Goal: Task Accomplishment & Management: Manage account settings

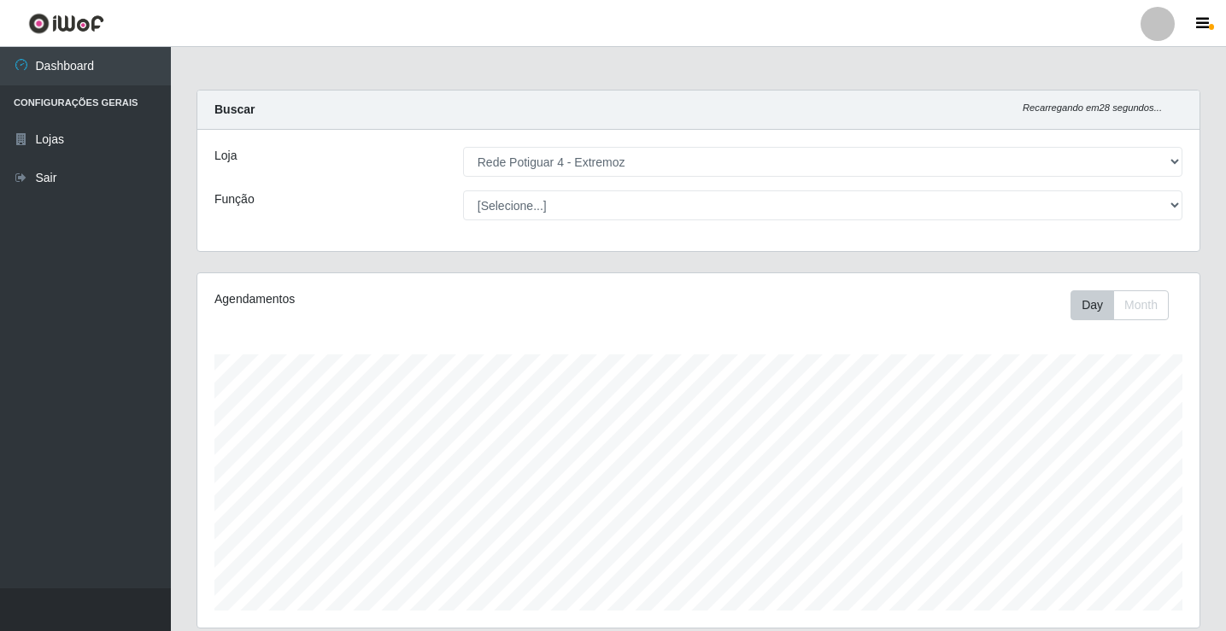
select select "78"
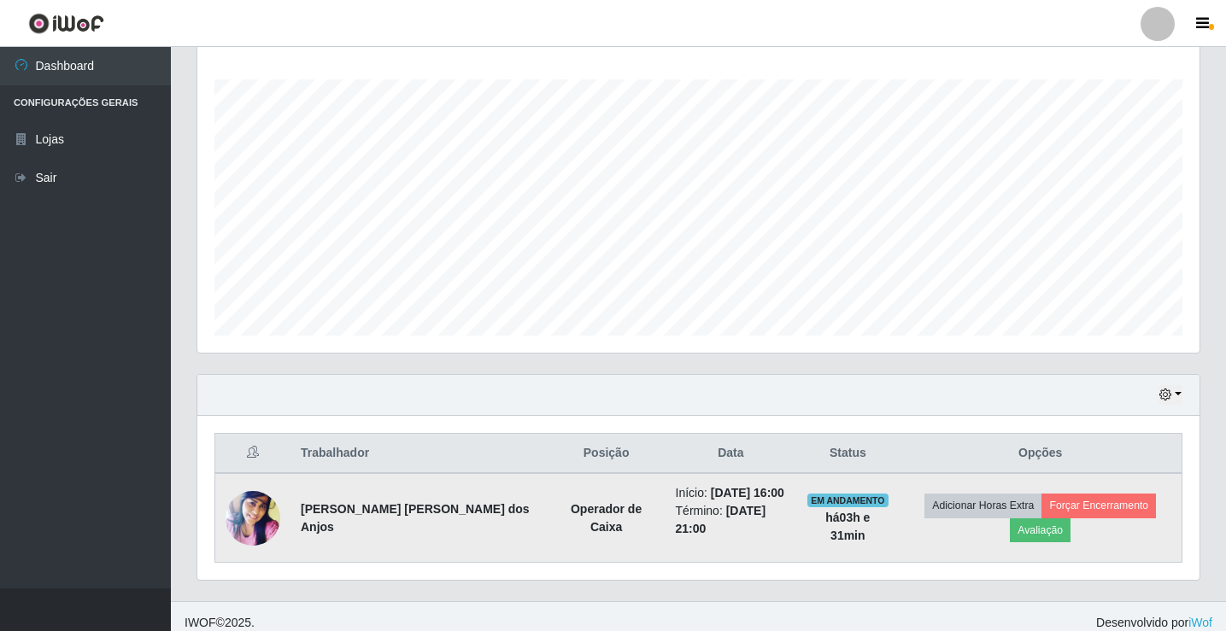
scroll to position [354, 1002]
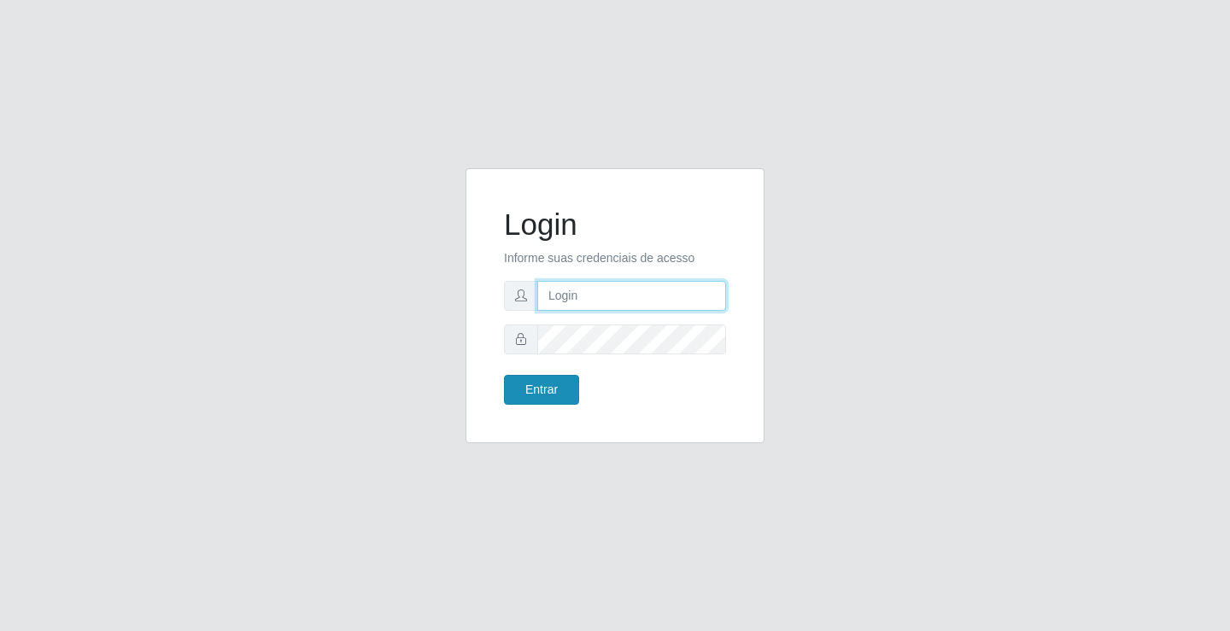
type input "[EMAIL_ADDRESS][DOMAIN_NAME]"
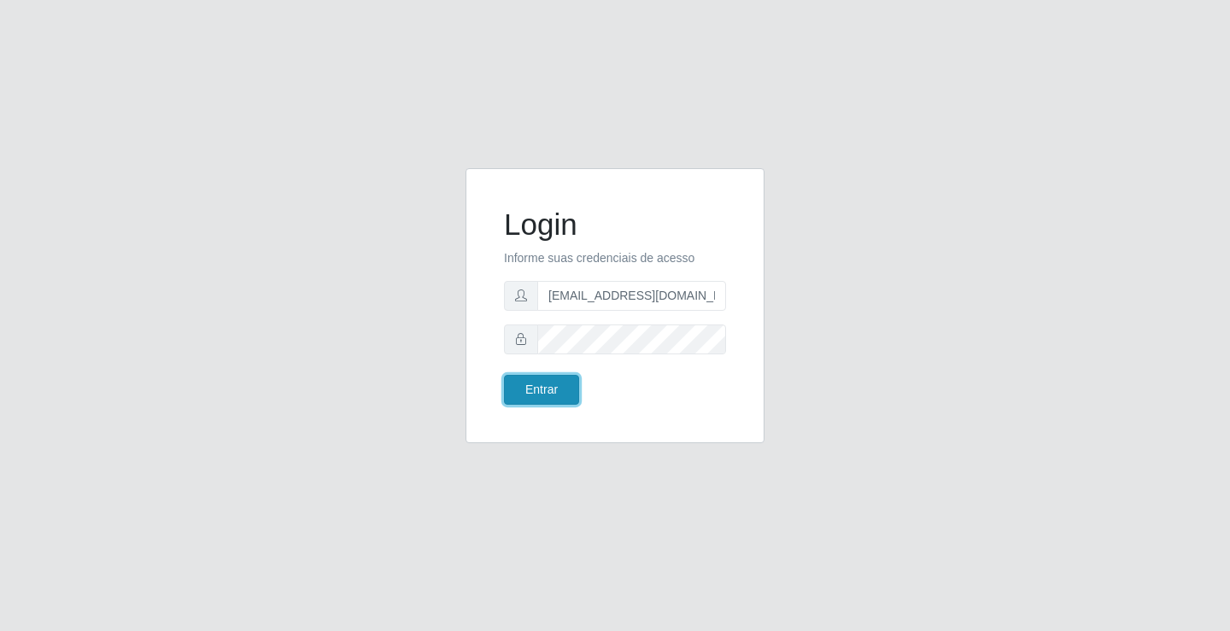
click at [556, 378] on button "Entrar" at bounding box center [541, 390] width 75 height 30
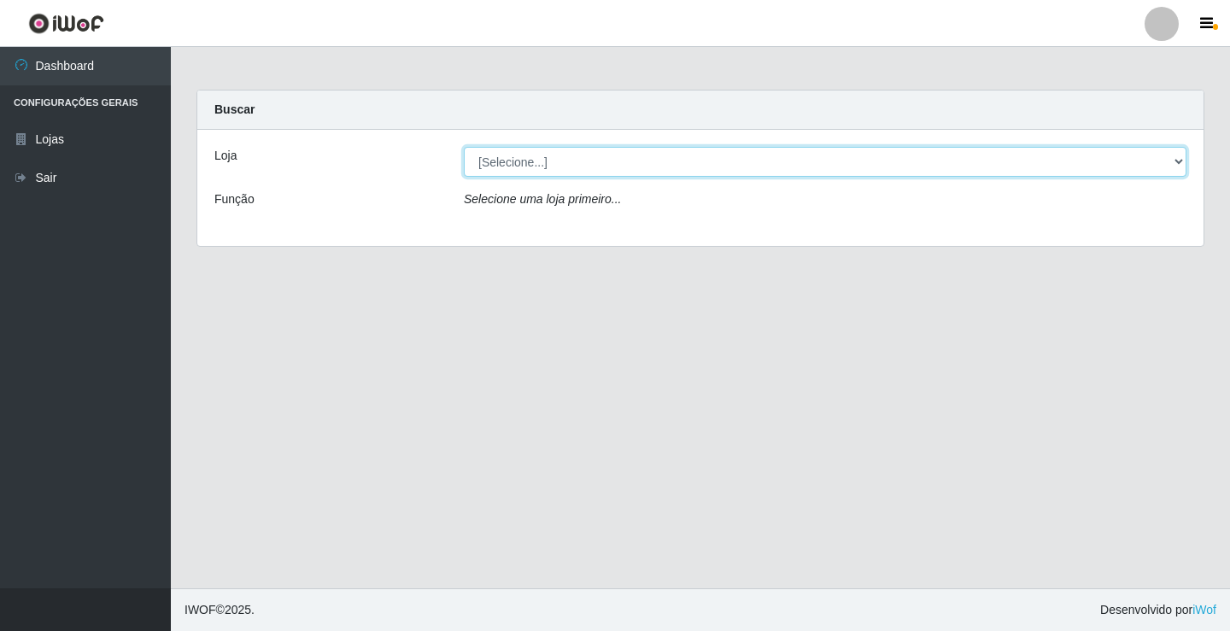
click at [586, 166] on select "[Selecione...] Rede Potiguar 4 - Extremoz" at bounding box center [825, 162] width 723 height 30
select select "78"
click at [464, 147] on select "[Selecione...] Rede Potiguar 4 - Extremoz" at bounding box center [825, 162] width 723 height 30
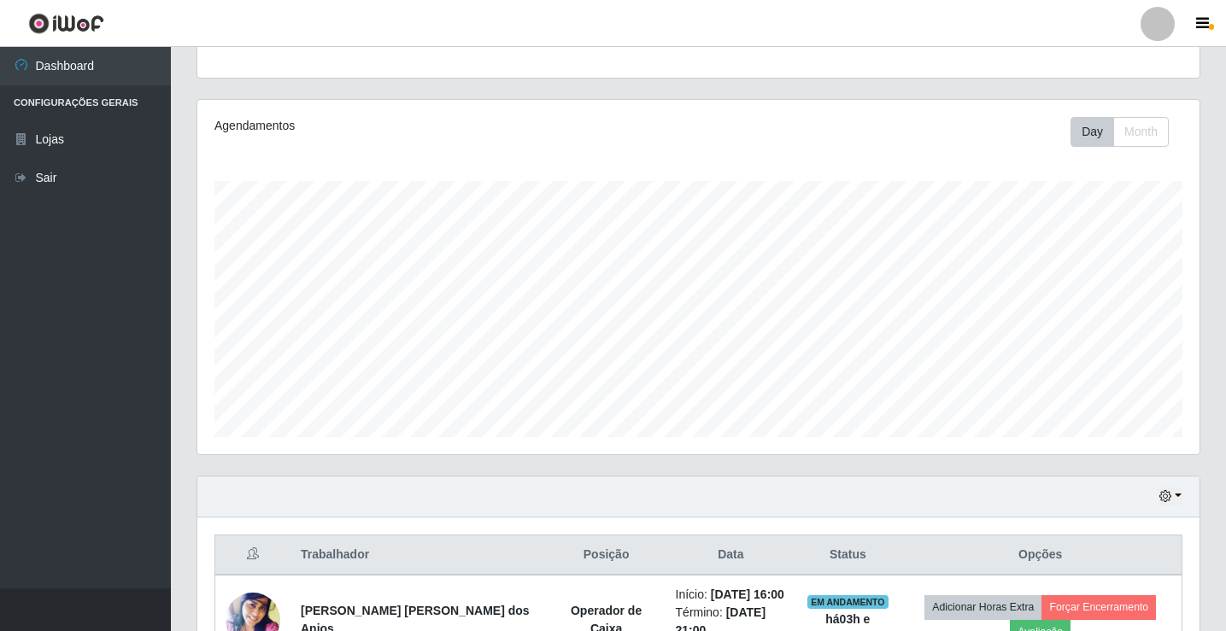
scroll to position [275, 0]
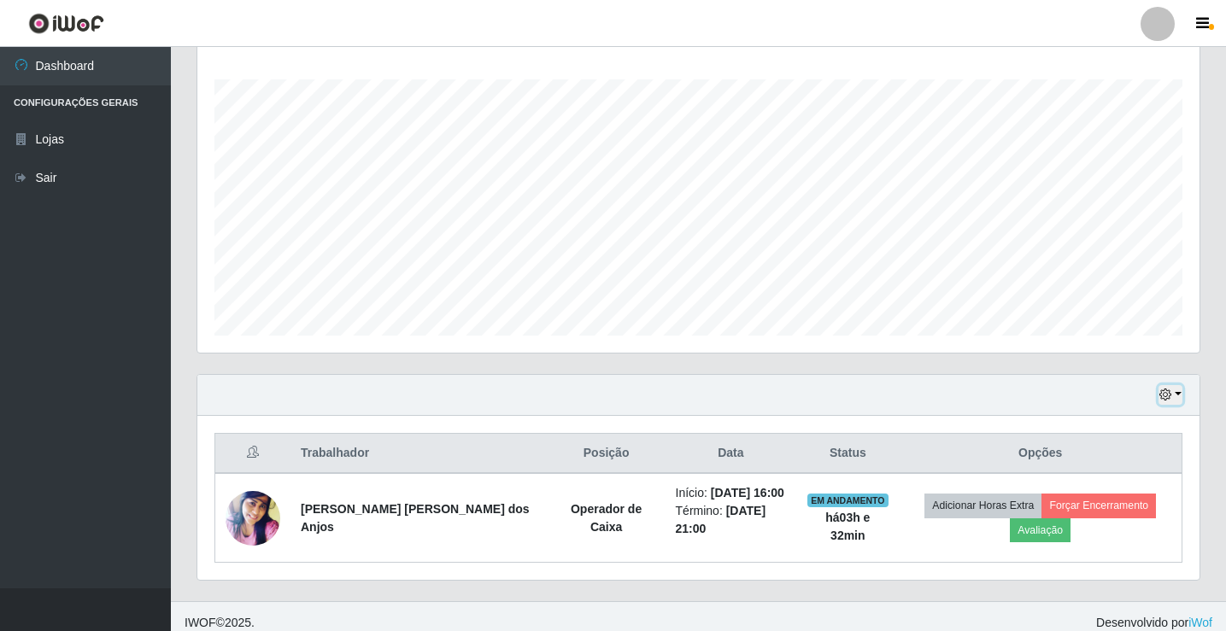
click at [1163, 386] on button "button" at bounding box center [1170, 395] width 24 height 20
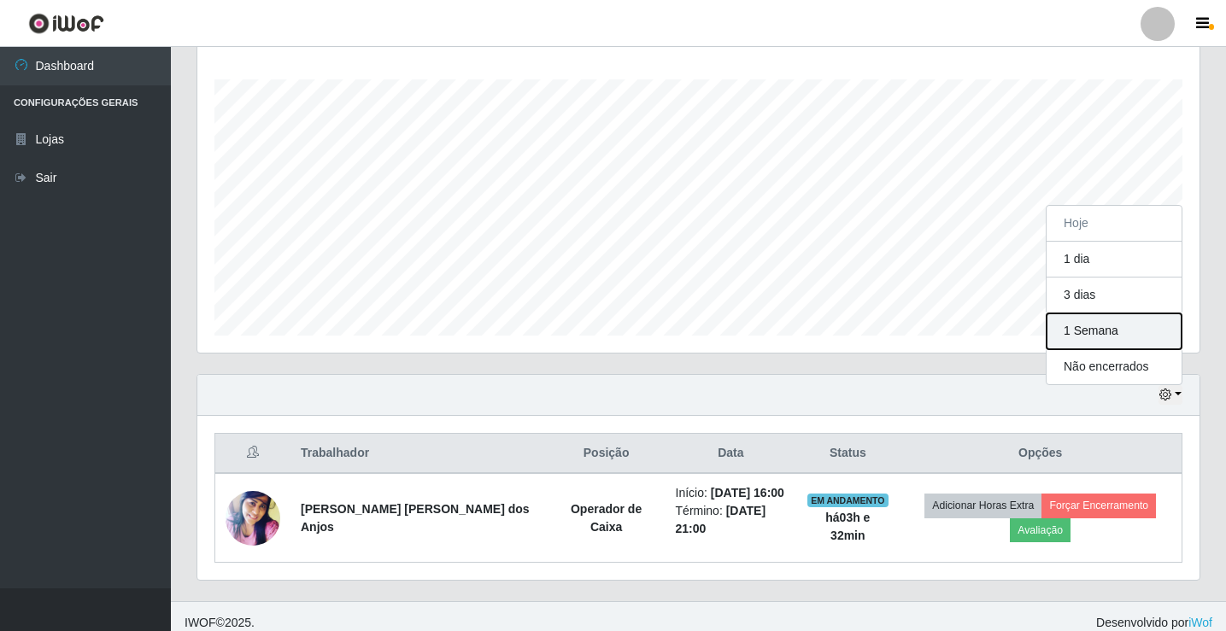
click at [1107, 326] on button "1 Semana" at bounding box center [1113, 331] width 135 height 36
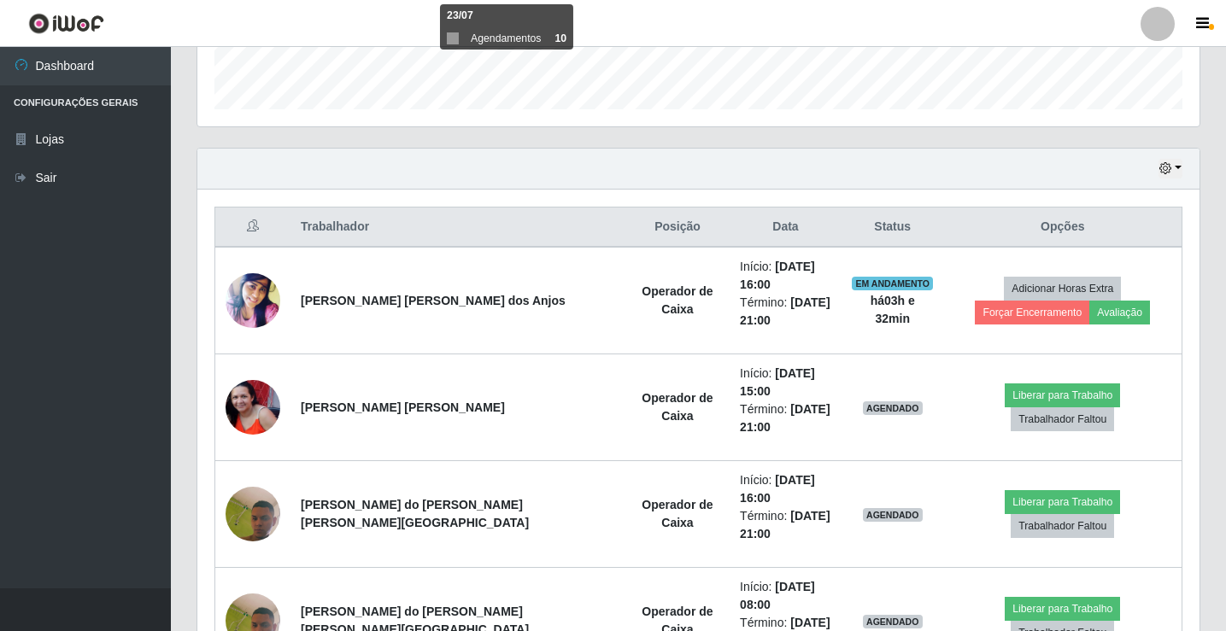
scroll to position [531, 0]
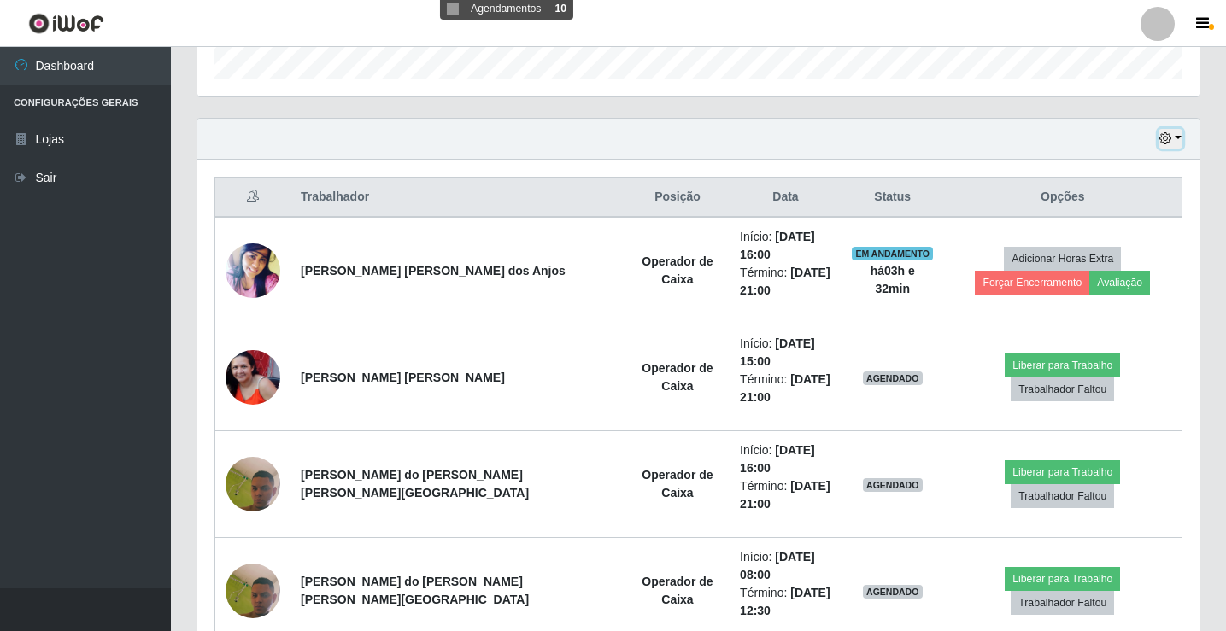
click at [1163, 137] on icon "button" at bounding box center [1165, 138] width 12 height 12
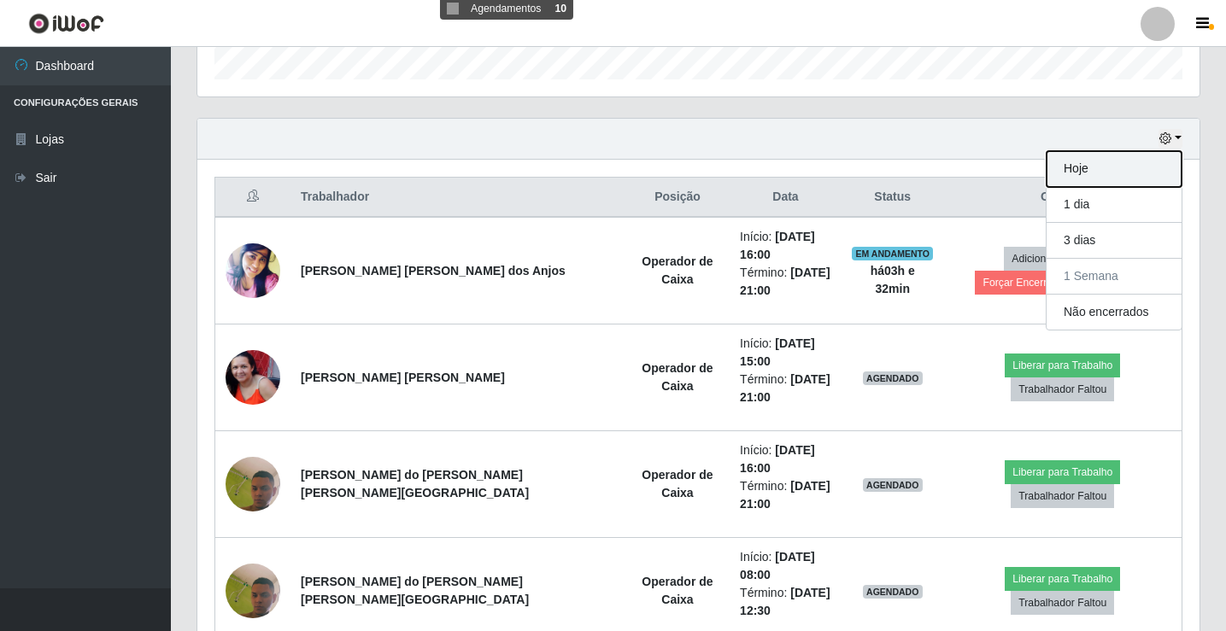
click at [1129, 166] on button "Hoje" at bounding box center [1113, 169] width 135 height 36
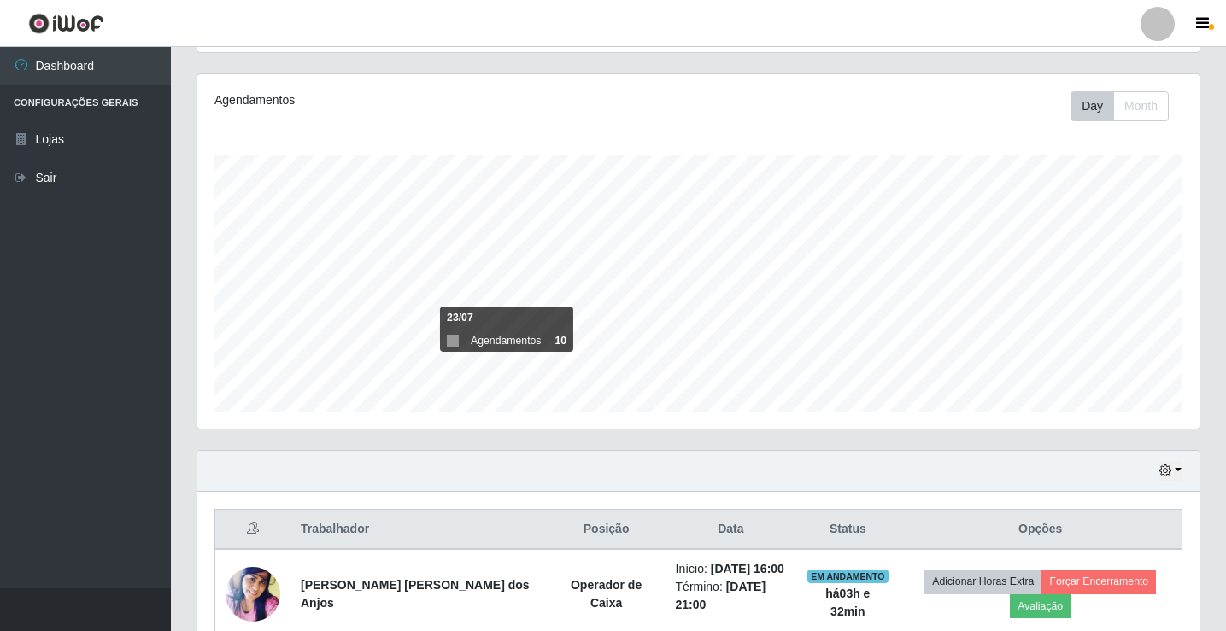
scroll to position [275, 0]
